Goal: Task Accomplishment & Management: Complete application form

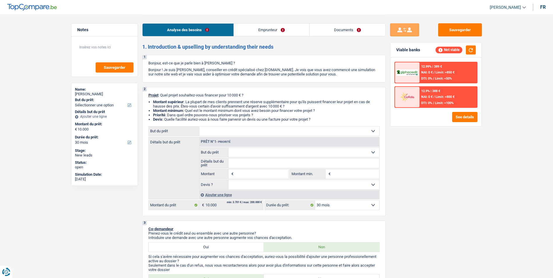
select select "30"
select select "privateEmployee"
select select "netSalary"
select select "mealVouchers"
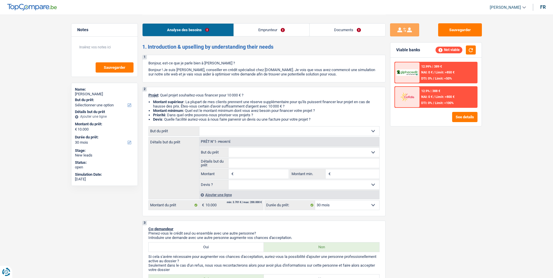
select select "30"
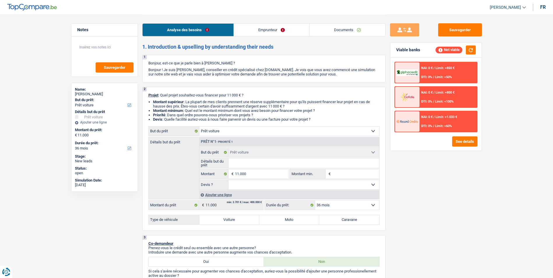
select select "car"
select select "36"
select select "car"
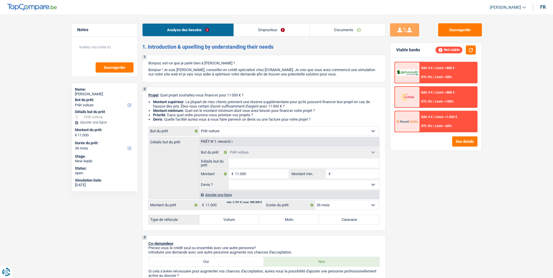
select select "36"
select select "car"
select select "36"
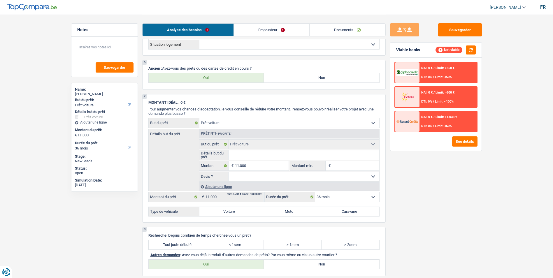
scroll to position [387, 0]
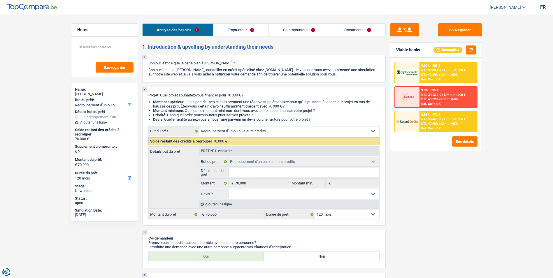
select select "refinancing"
select select "120"
select select "refinancing"
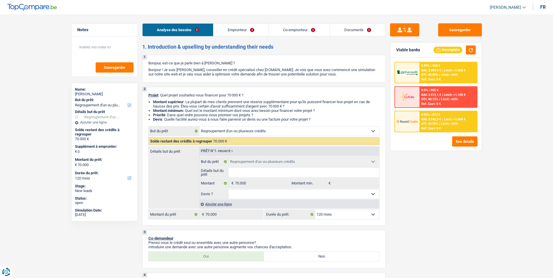
select select "120"
select select "independent"
select select "familyAllowances"
select select "netSalary"
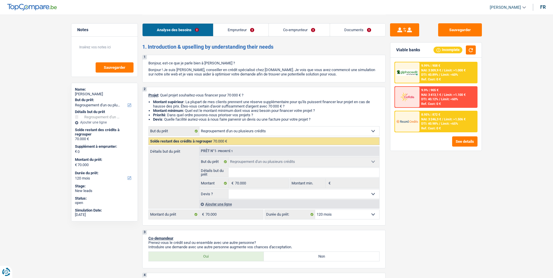
select select "netSalary"
select select "ownerWithMortgage"
select select "mortgage"
select select "240"
select select "refinancing"
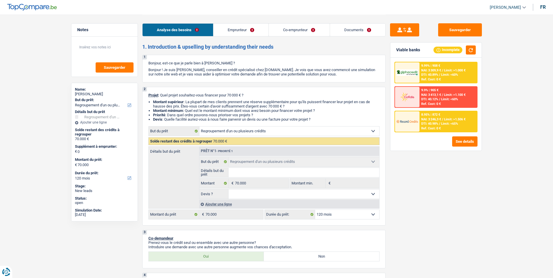
select select "refinancing"
select select "120"
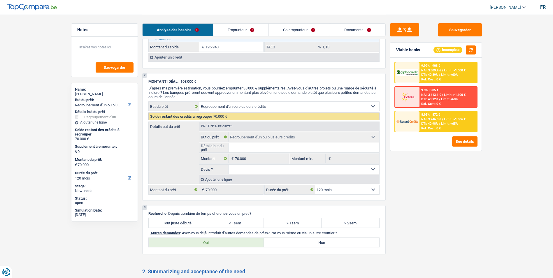
scroll to position [525, 0]
